Goal: Task Accomplishment & Management: Use online tool/utility

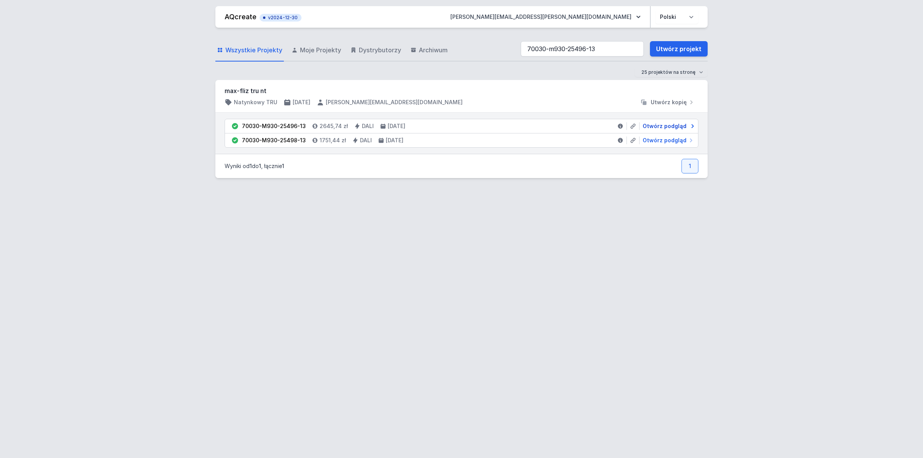
click at [669, 124] on span "Otwórz podgląd" at bounding box center [664, 126] width 44 height 8
select select "M"
select select "3000"
select select "4"
select select "opal"
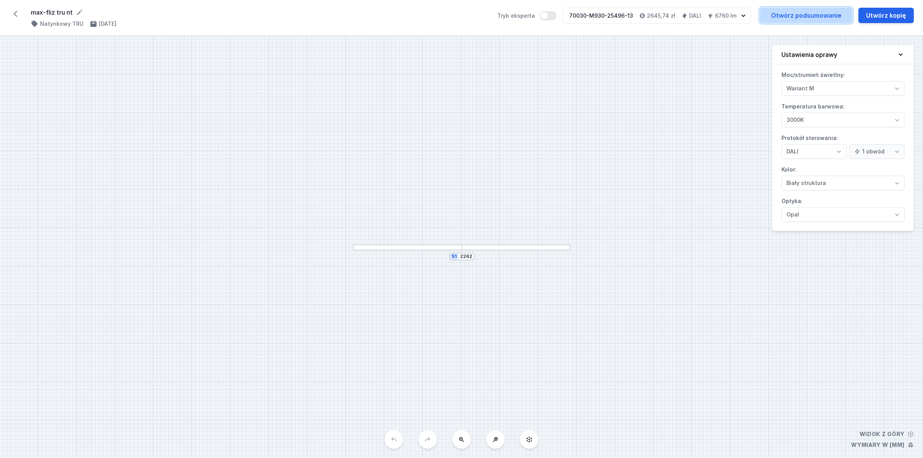
click at [812, 13] on link "Otwórz podsumowanie" at bounding box center [806, 15] width 92 height 15
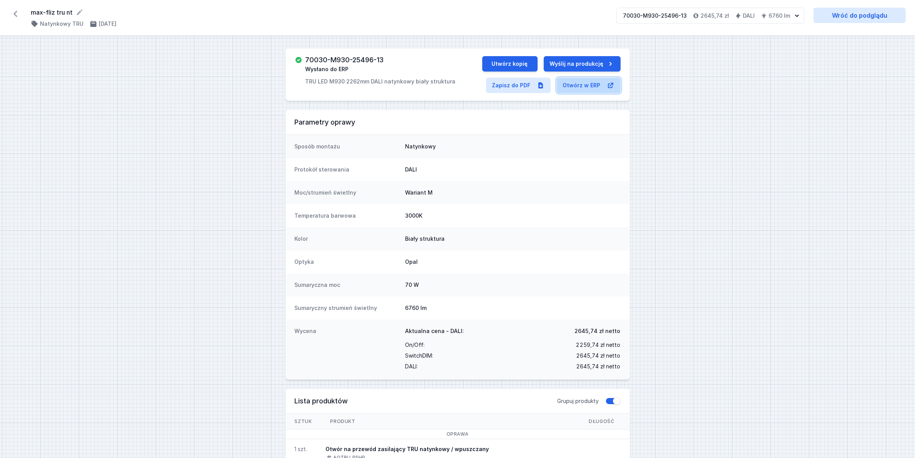
click at [589, 91] on link "Otwórz w ERP" at bounding box center [589, 85] width 64 height 15
drag, startPoint x: 687, startPoint y: 173, endPoint x: 491, endPoint y: 48, distance: 232.7
click at [685, 174] on div "70030-M930-25496-13 Wysłano do ERP TRU LED M930 2262mm DALI natynkowy biały str…" at bounding box center [457, 365] width 915 height 659
